Goal: Find contact information: Find contact information

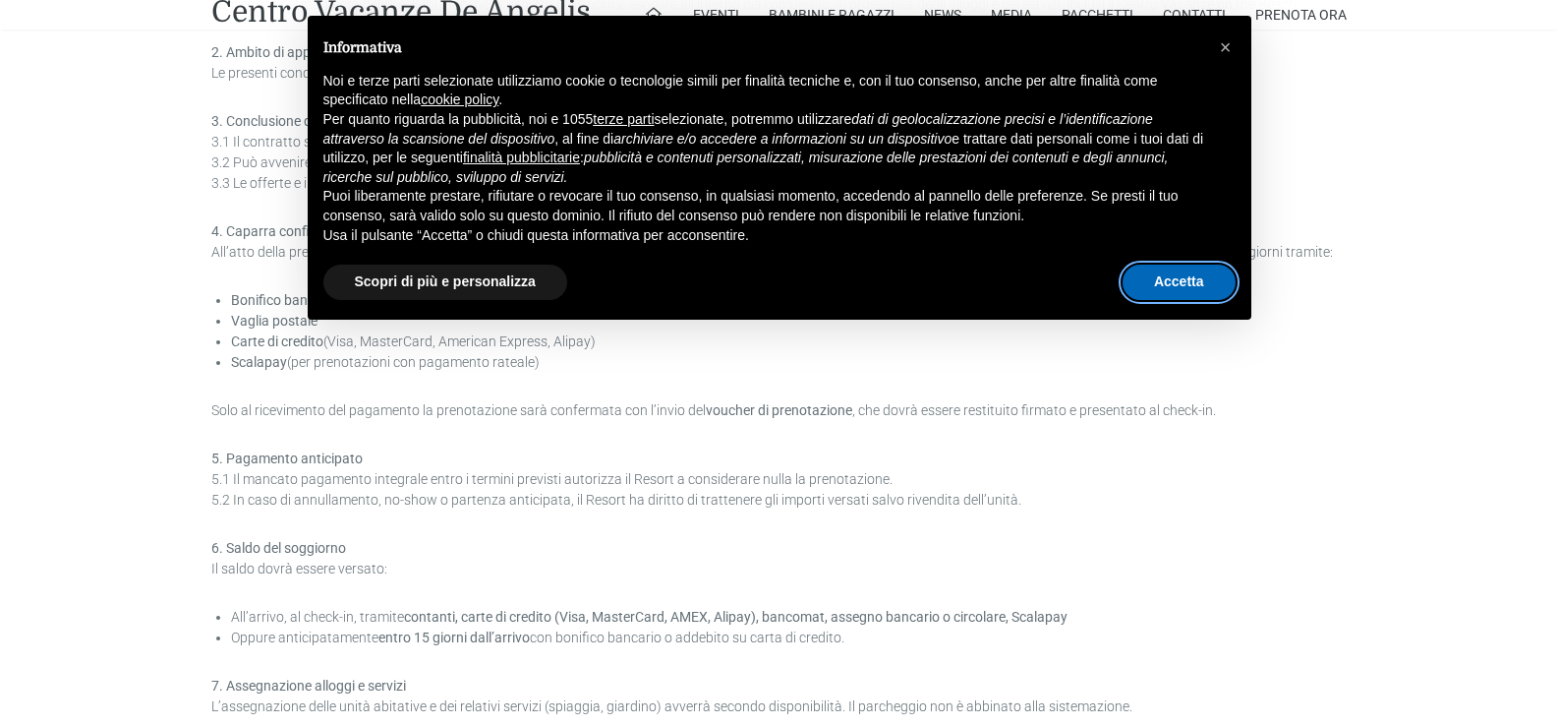
click at [1180, 277] on button "Accetta" at bounding box center [1179, 281] width 113 height 35
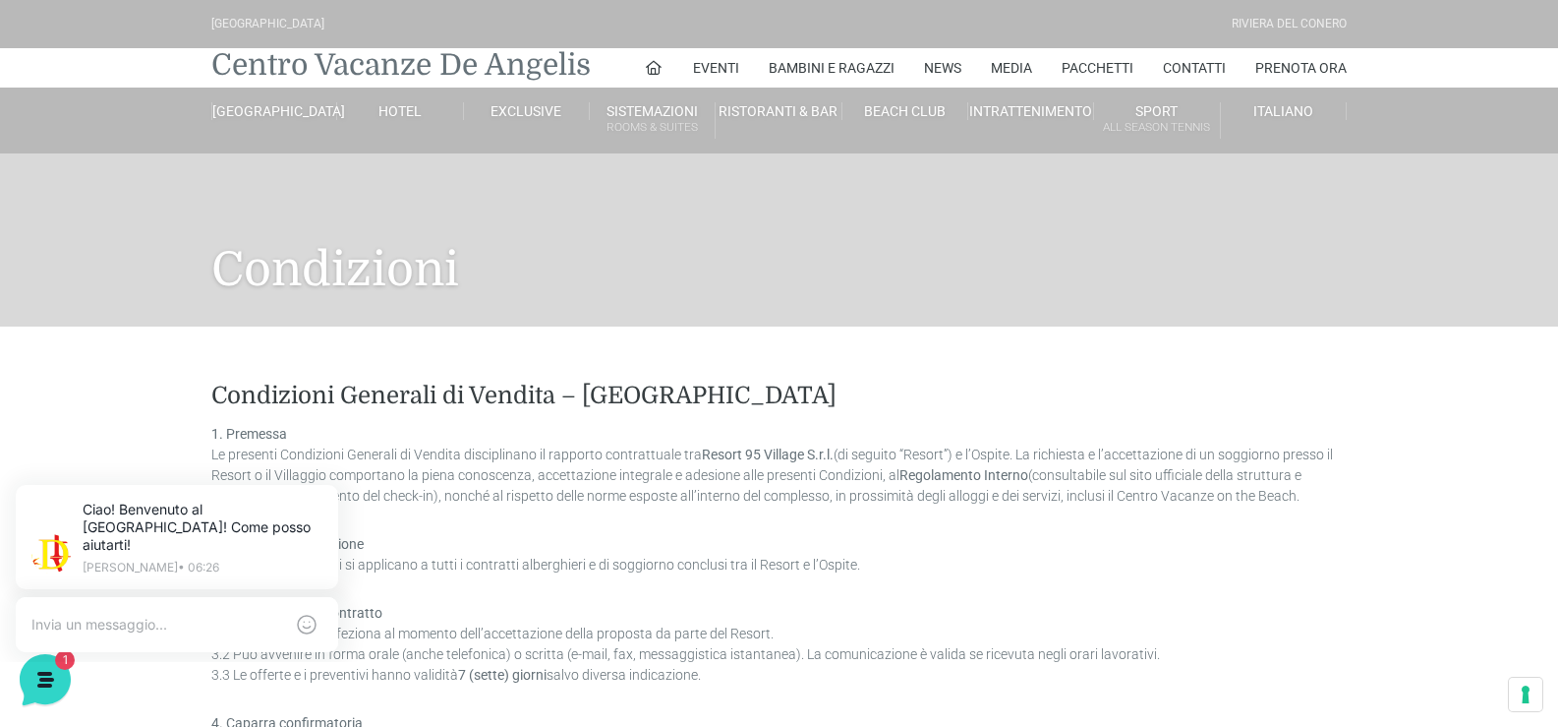
click at [368, 74] on link "Centro Vacanze De Angelis" at bounding box center [401, 64] width 380 height 39
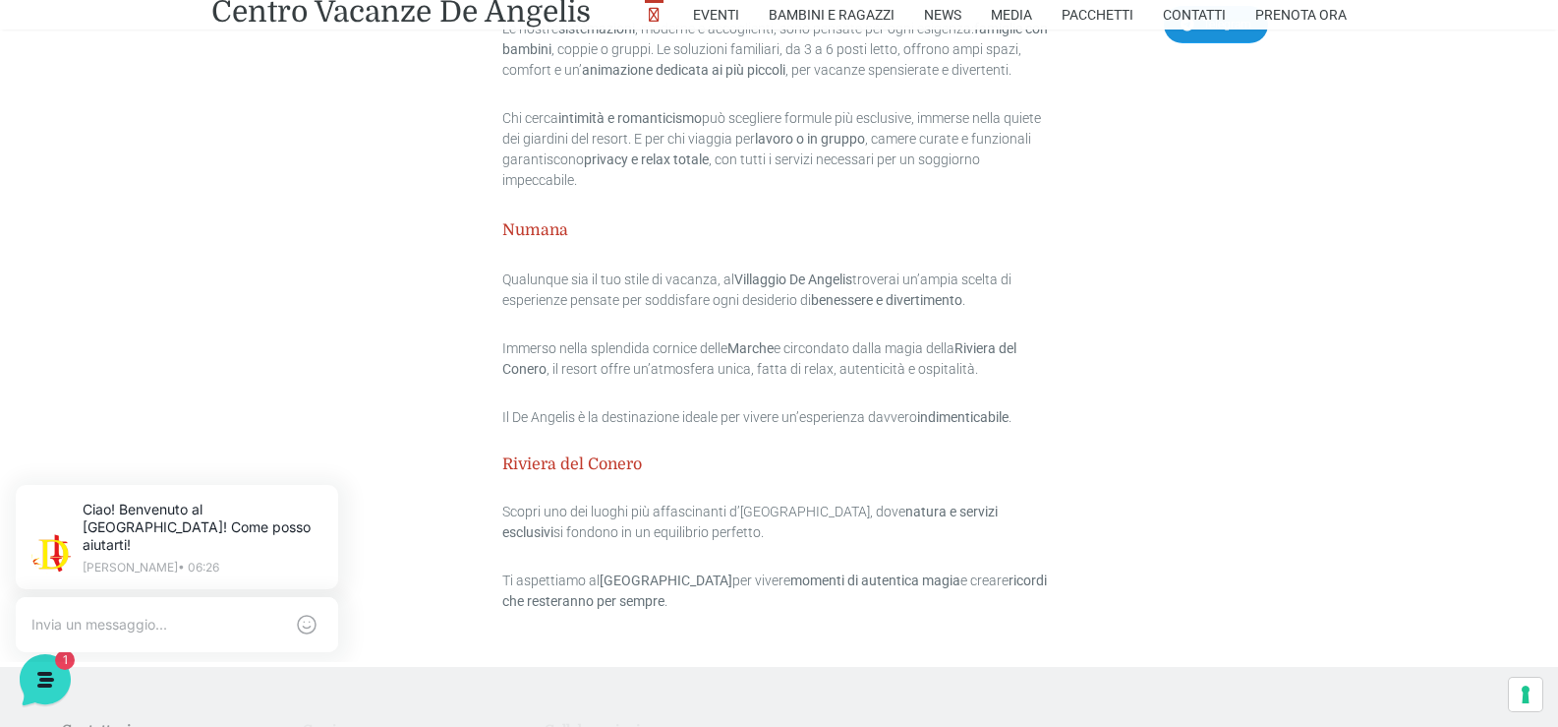
scroll to position [6136, 0]
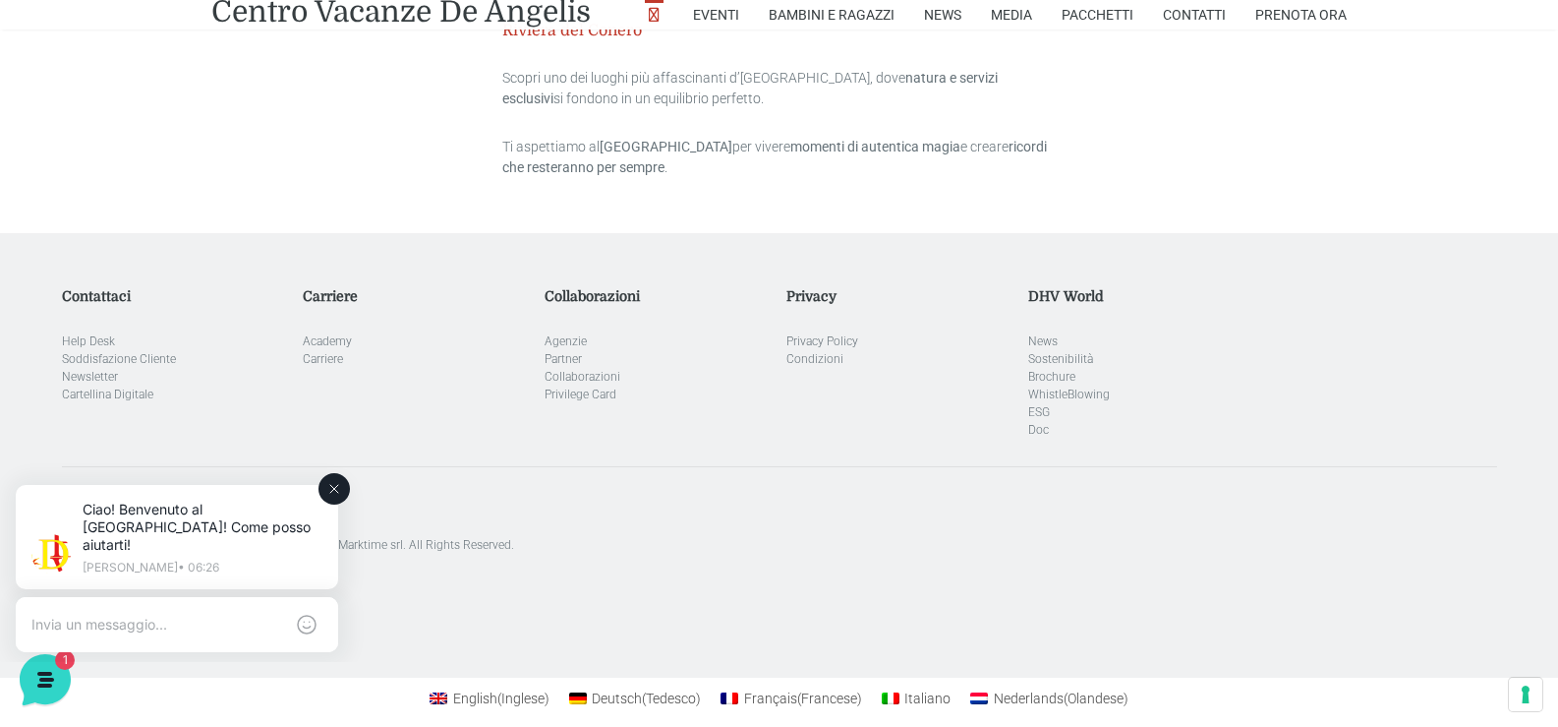
click at [343, 493] on button at bounding box center [334, 488] width 31 height 31
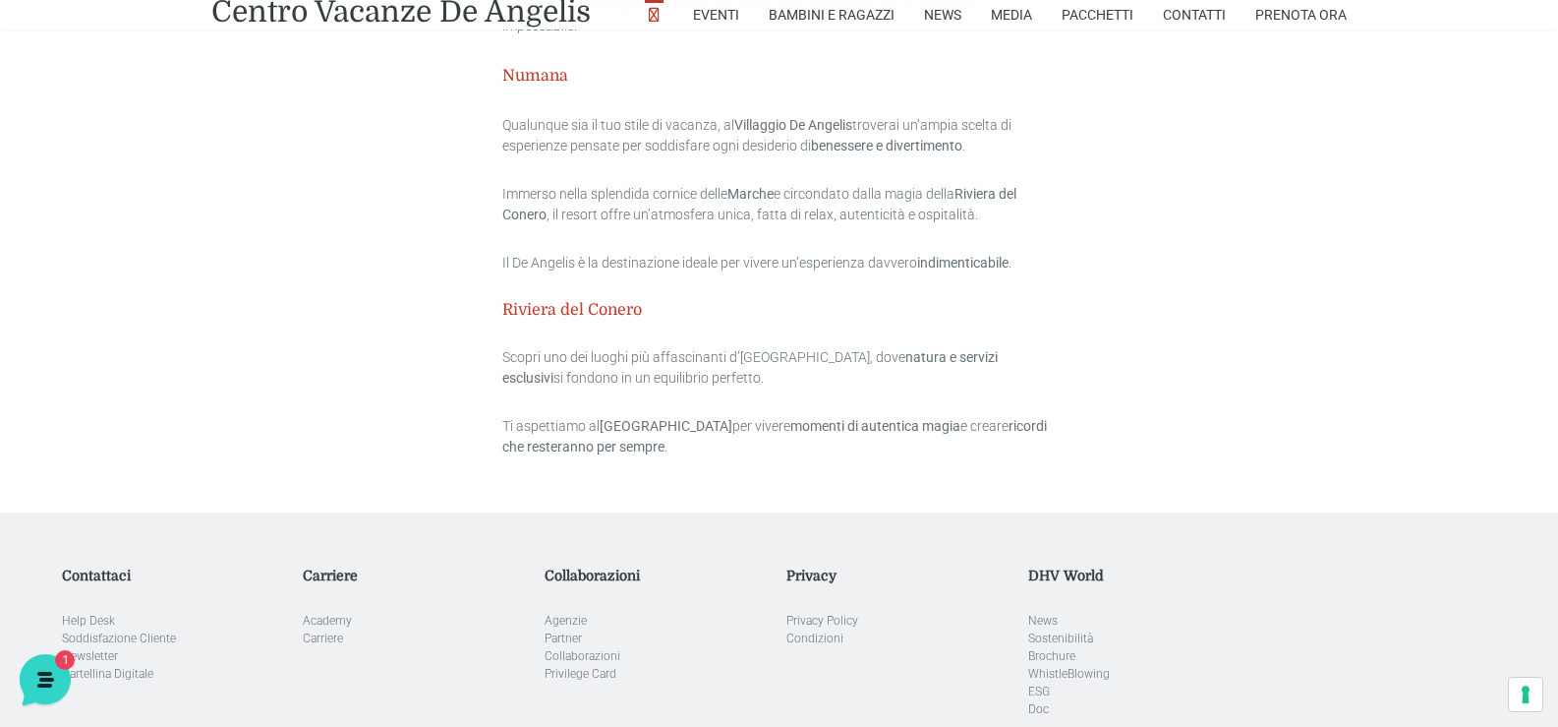
scroll to position [5841, 0]
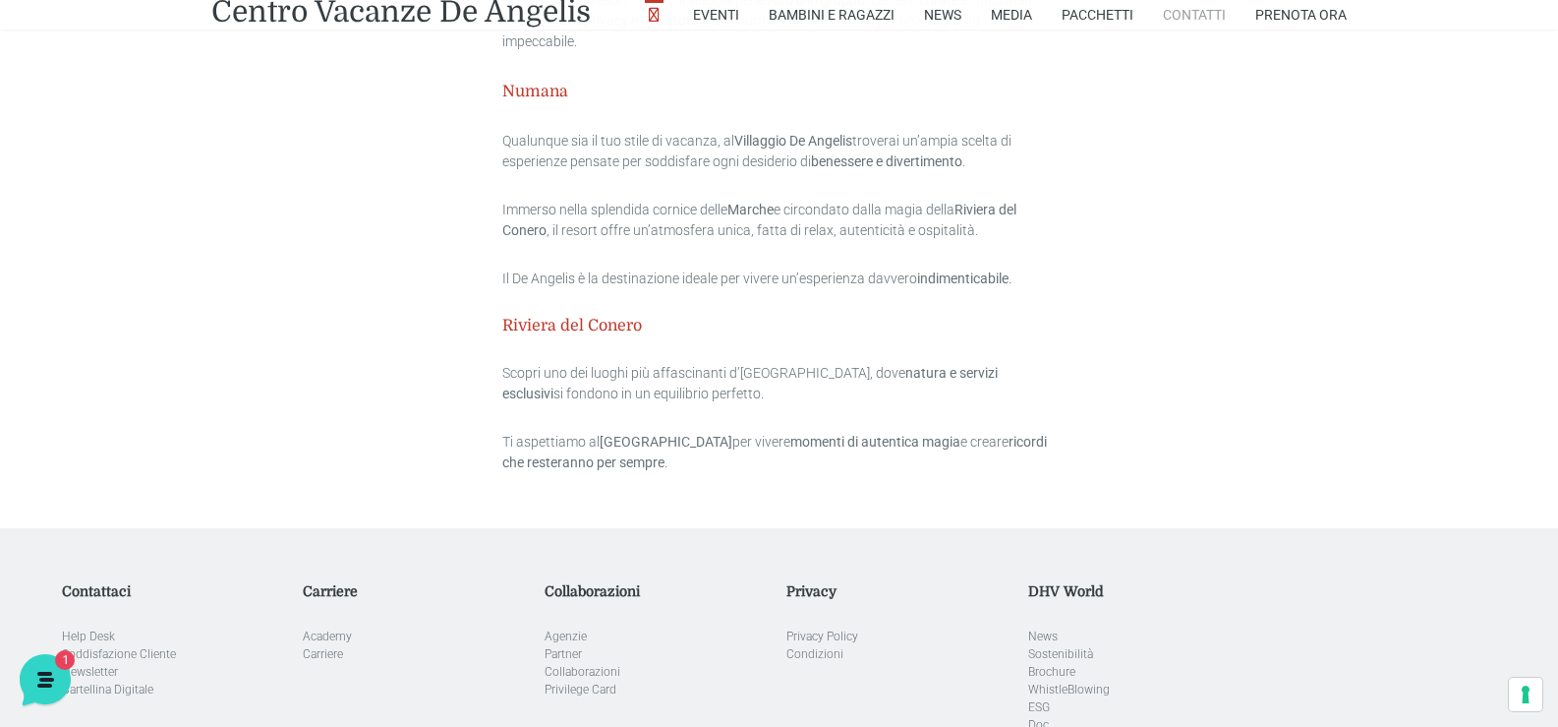
click at [1211, 23] on link "Contatti" at bounding box center [1194, 14] width 63 height 29
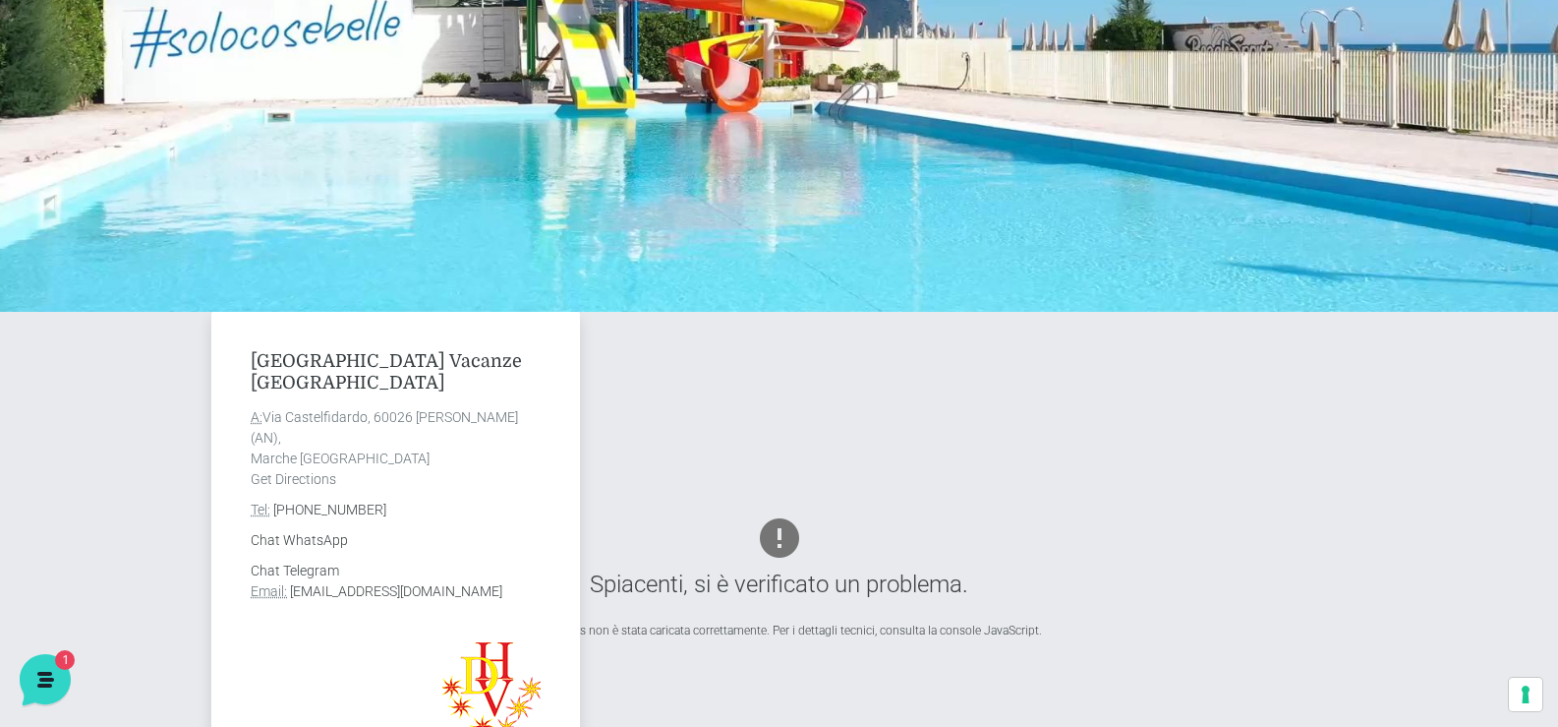
scroll to position [393, 0]
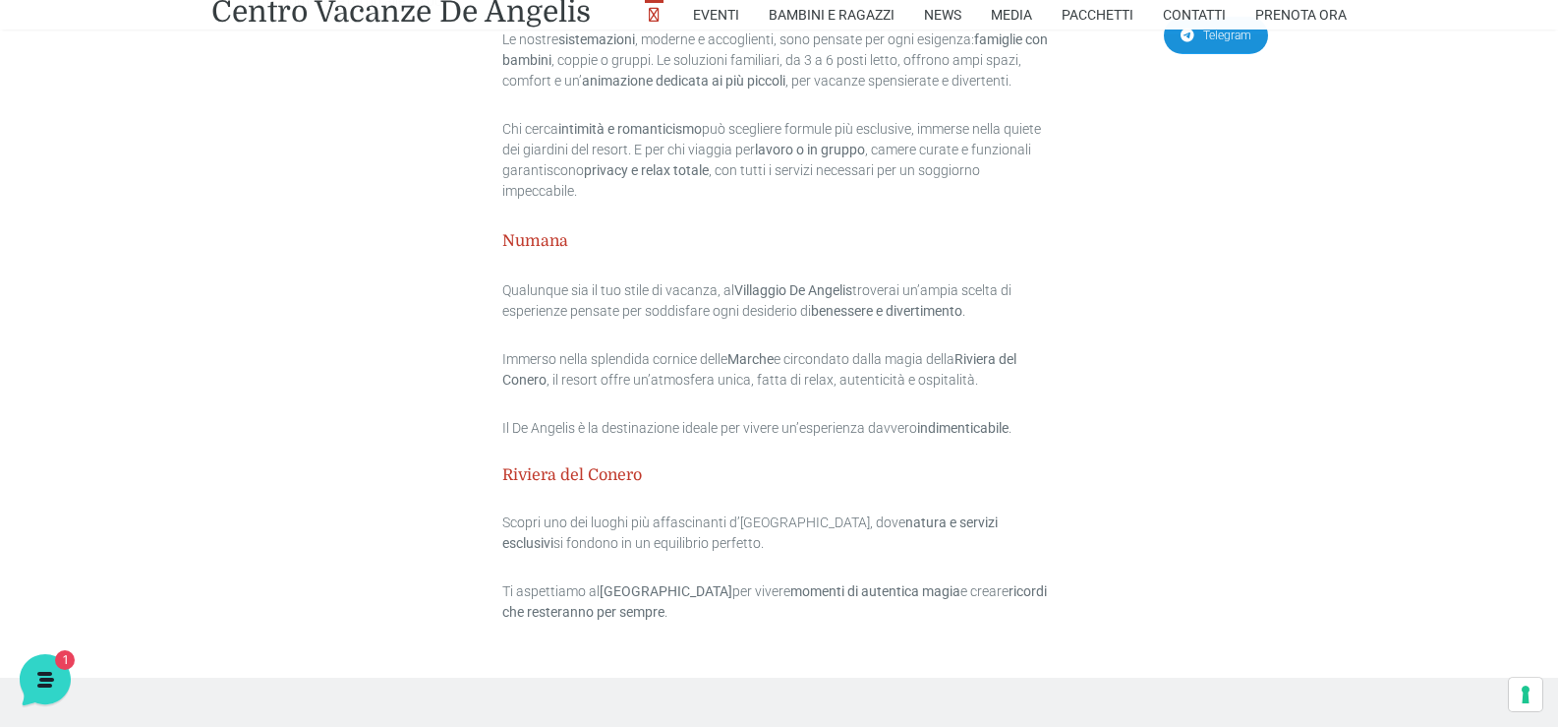
scroll to position [5676, 0]
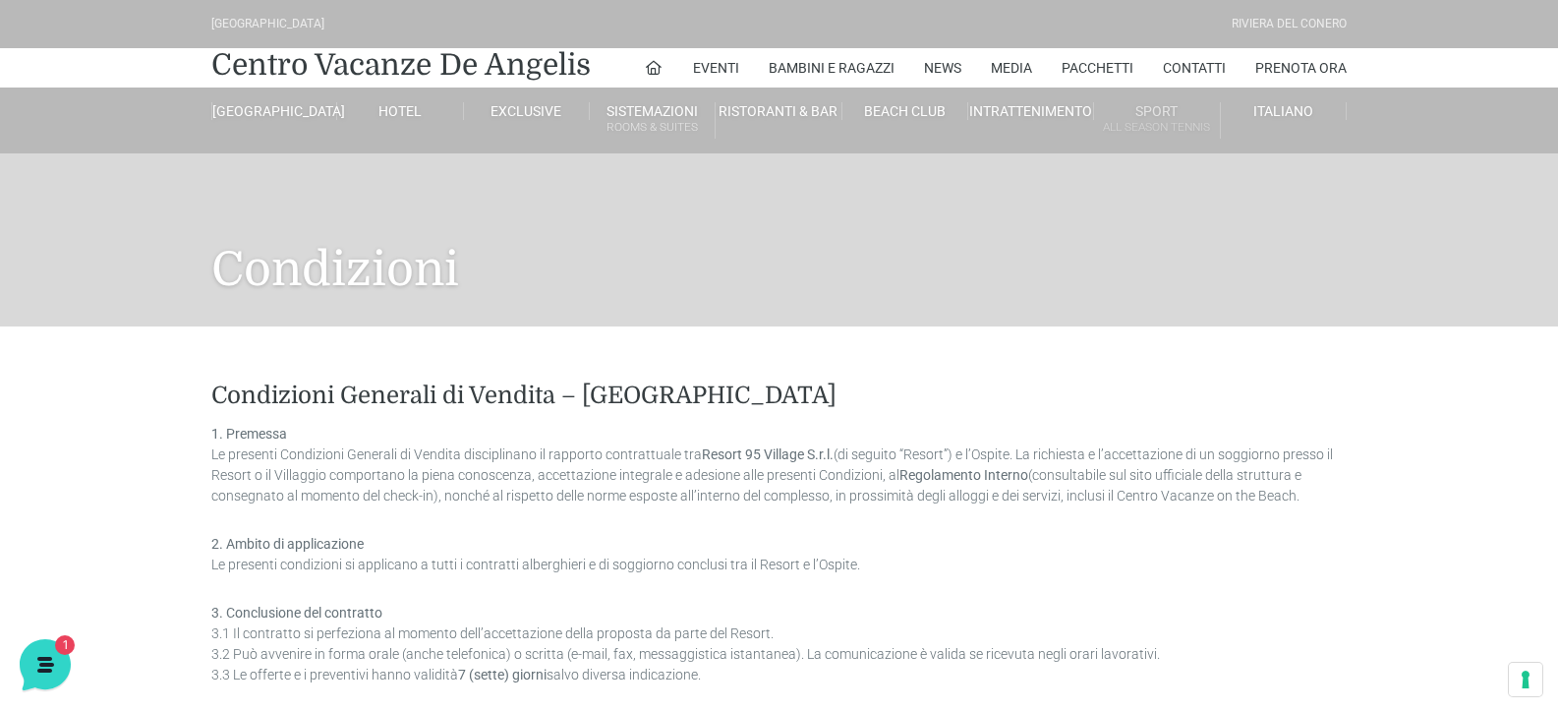
drag, startPoint x: 1191, startPoint y: 65, endPoint x: 1169, endPoint y: 88, distance: 32.0
click at [1190, 66] on link "Contatti" at bounding box center [1194, 67] width 63 height 39
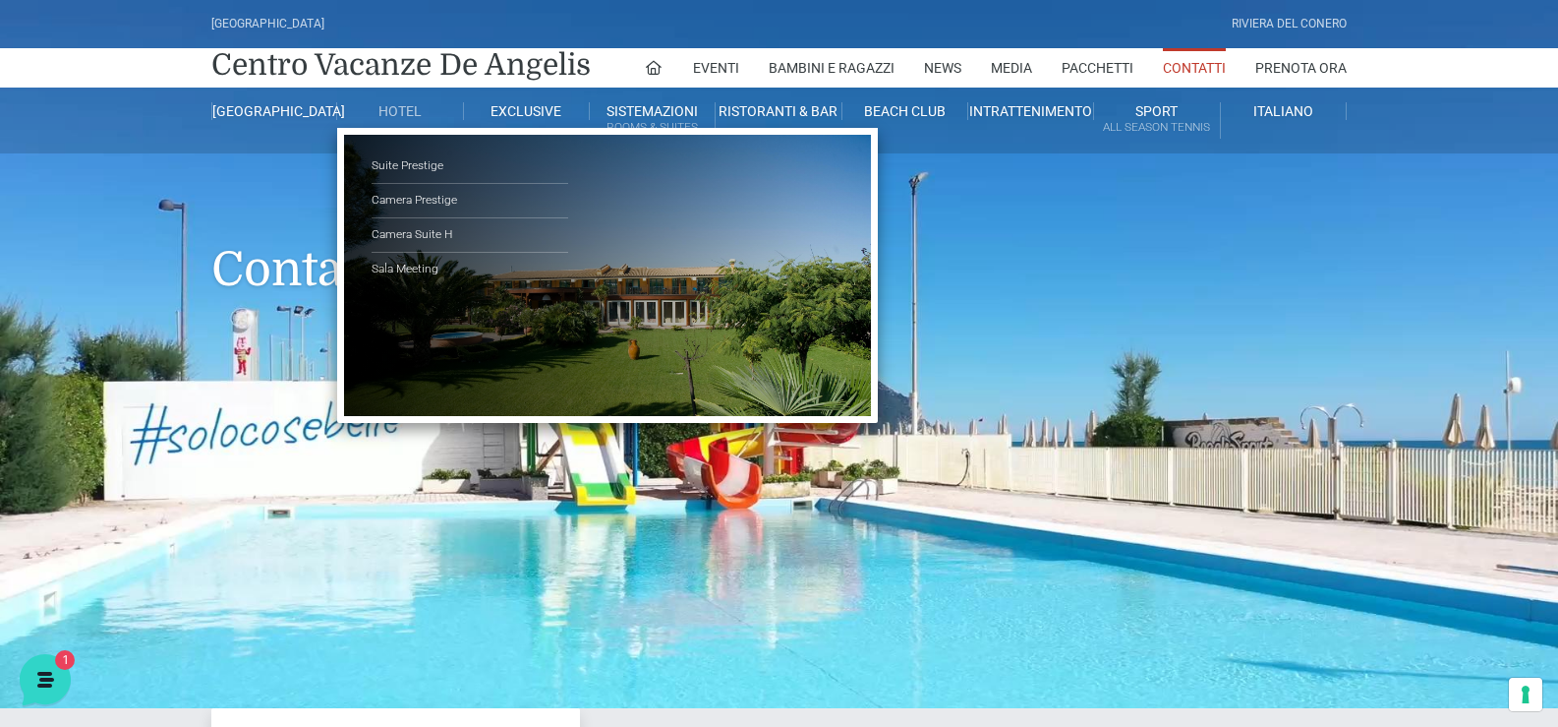
click at [390, 107] on link "Hotel" at bounding box center [400, 111] width 126 height 18
